Goal: Task Accomplishment & Management: Manage account settings

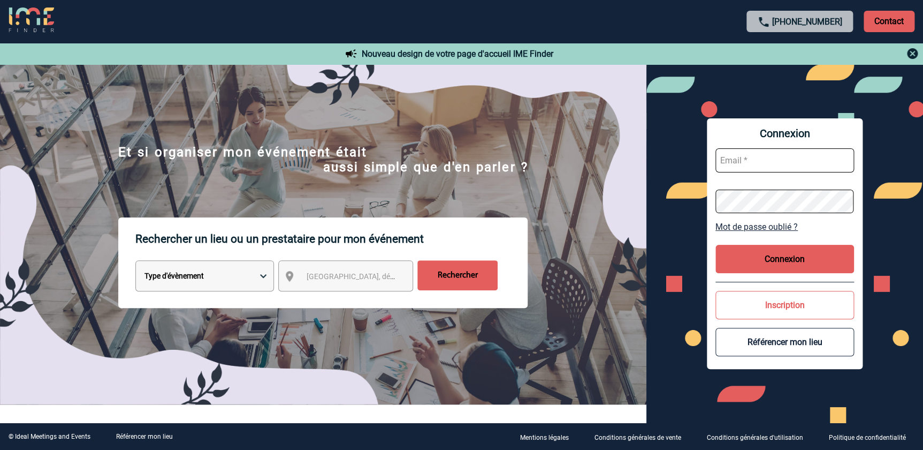
type input "[PERSON_NAME][EMAIL_ADDRESS][DOMAIN_NAME]"
click at [787, 257] on button "Connexion" at bounding box center [785, 259] width 139 height 28
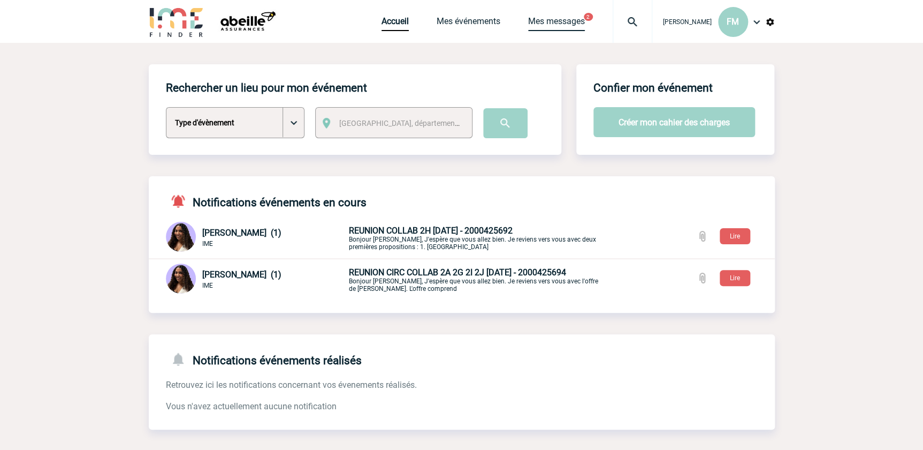
click at [551, 18] on link "Mes messages" at bounding box center [556, 23] width 57 height 15
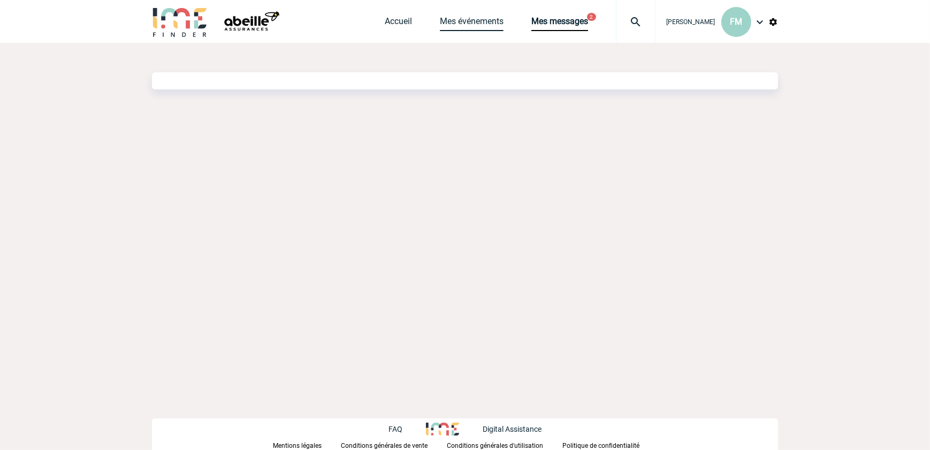
click at [477, 19] on link "Mes événements" at bounding box center [472, 23] width 64 height 15
